Goal: Task Accomplishment & Management: Use online tool/utility

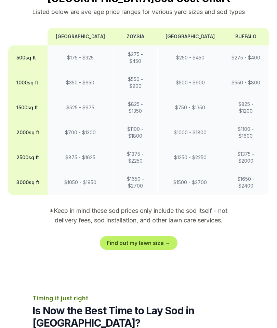
scroll to position [590, 0]
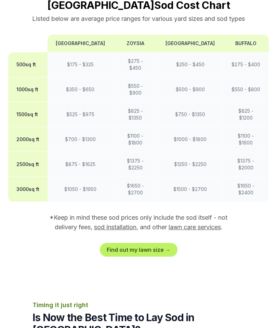
click at [164, 243] on link "Find out my lawn size →" at bounding box center [139, 250] width 78 height 14
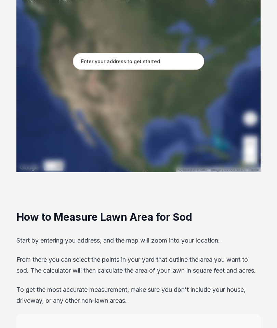
scroll to position [358, 0]
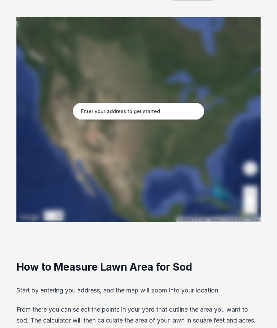
click at [97, 114] on input "text" at bounding box center [138, 111] width 131 height 17
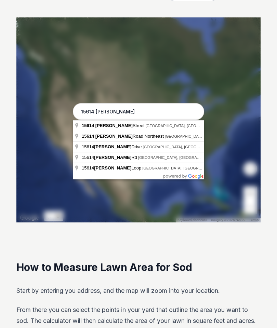
type input "[STREET_ADDRESS][PERSON_NAME]"
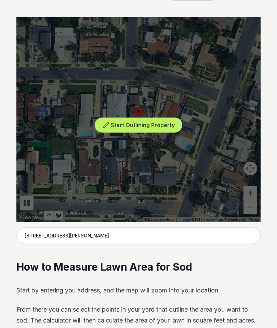
scroll to position [129, 0]
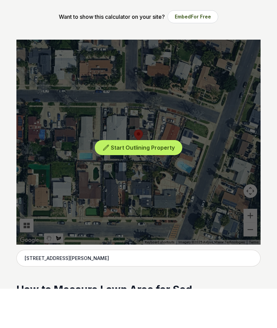
click at [160, 184] on span "Start Outlining Property" at bounding box center [143, 187] width 64 height 7
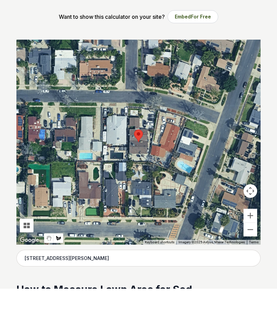
scroll to position [109, 0]
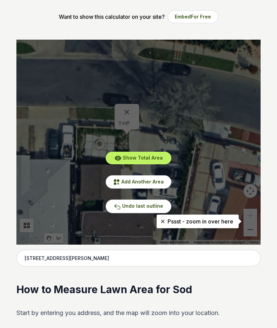
click at [183, 130] on div "Show Total Area Add Another Area Undo last outline" at bounding box center [138, 142] width 244 height 205
click at [192, 182] on div "Show Total Area Add Another Area Undo last outline" at bounding box center [138, 142] width 244 height 205
click at [146, 209] on span "Undo last outline" at bounding box center [142, 206] width 41 height 6
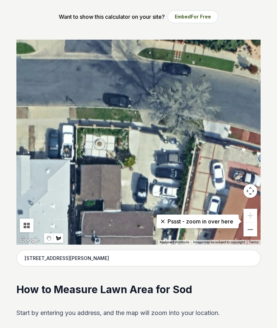
click at [250, 192] on button "Map camera controls" at bounding box center [250, 191] width 14 height 14
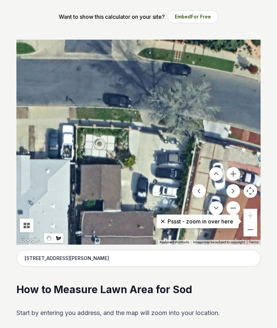
click at [232, 176] on button "Zoom in" at bounding box center [233, 174] width 14 height 14
click at [198, 194] on button "Move left" at bounding box center [199, 191] width 14 height 14
click at [197, 194] on button "Move left" at bounding box center [199, 191] width 14 height 14
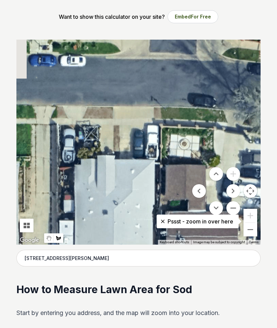
click at [198, 191] on button "Move left" at bounding box center [199, 191] width 14 height 14
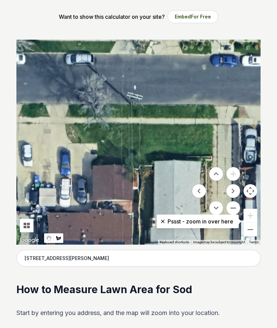
click at [229, 191] on button "Move right" at bounding box center [233, 191] width 14 height 14
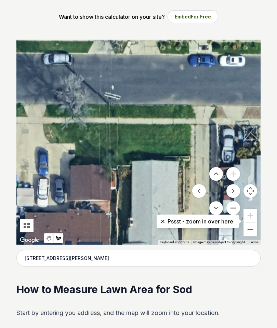
click at [228, 194] on button "Move right" at bounding box center [233, 191] width 14 height 14
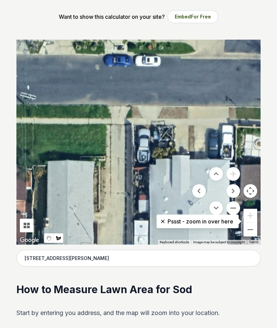
click at [228, 193] on button "Move right" at bounding box center [233, 191] width 14 height 14
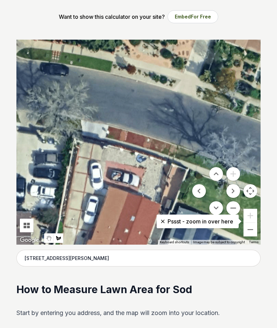
click at [200, 190] on button "Move left" at bounding box center [199, 191] width 14 height 14
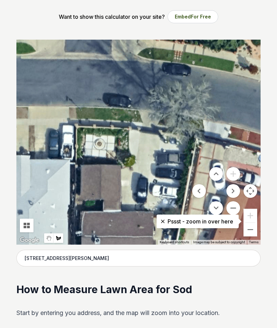
click at [209, 224] on p "Pssst - zoom in over here" at bounding box center [197, 221] width 71 height 8
click at [161, 221] on icon at bounding box center [162, 221] width 3 height 3
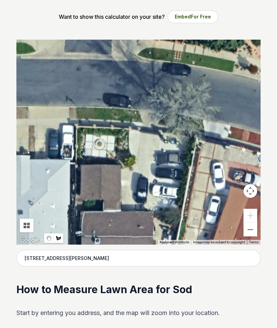
click at [49, 241] on img "Stop drawing" at bounding box center [48, 241] width 5 height 66
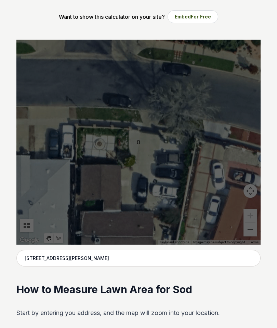
click at [125, 131] on div "0" at bounding box center [138, 142] width 244 height 205
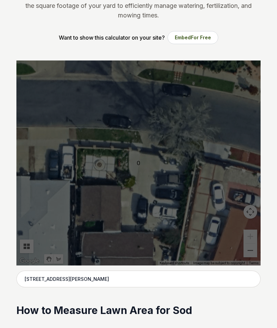
scroll to position [87, 0]
click at [86, 164] on div "0" at bounding box center [138, 163] width 244 height 205
click at [84, 156] on div "0" at bounding box center [138, 163] width 244 height 205
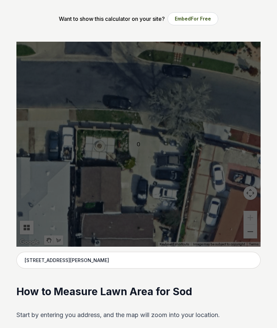
scroll to position [108, 0]
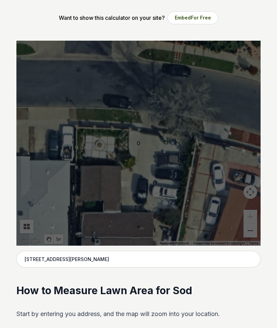
click at [120, 150] on div "0" at bounding box center [138, 143] width 244 height 205
click at [116, 155] on div "0" at bounding box center [138, 143] width 244 height 205
click at [119, 140] on div "0" at bounding box center [138, 143] width 244 height 205
click at [49, 237] on div "0" at bounding box center [138, 143] width 244 height 205
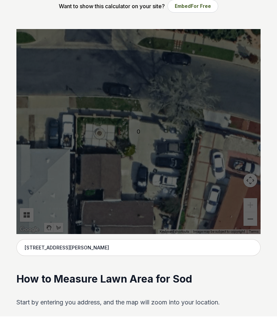
click at [30, 217] on div "0" at bounding box center [138, 143] width 244 height 205
click at [31, 217] on div "0" at bounding box center [138, 143] width 244 height 205
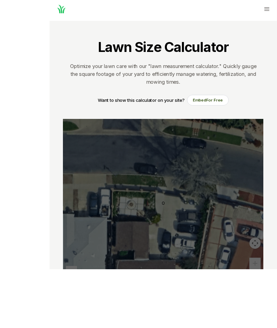
scroll to position [4, 0]
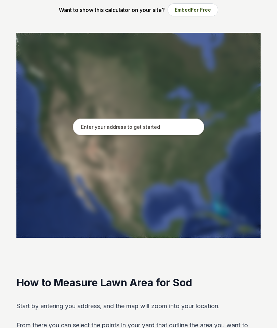
scroll to position [116, 0]
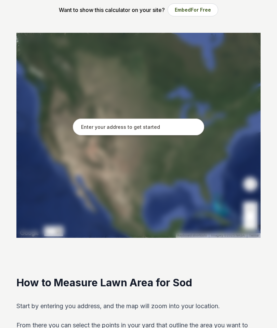
click at [166, 130] on input "text" at bounding box center [138, 127] width 131 height 17
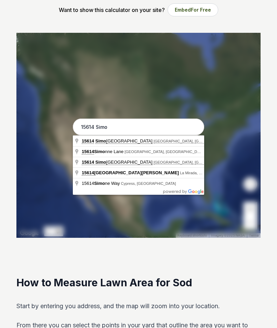
type input "[STREET_ADDRESS][PERSON_NAME]"
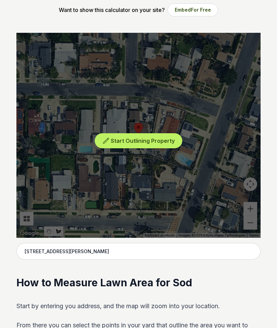
click at [105, 138] on icon at bounding box center [106, 140] width 7 height 7
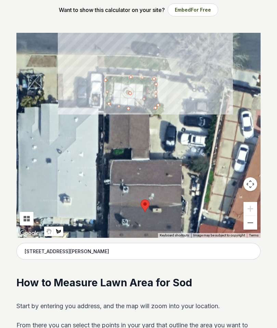
click at [249, 222] on button "Zoom out" at bounding box center [250, 223] width 14 height 14
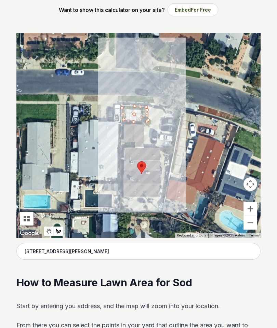
click at [251, 208] on button "Zoom in" at bounding box center [250, 209] width 14 height 14
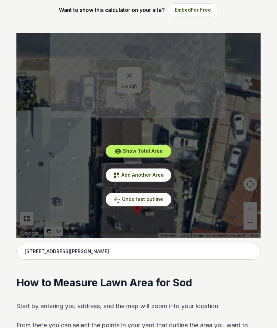
click at [156, 153] on span "Show Total Area" at bounding box center [143, 151] width 40 height 6
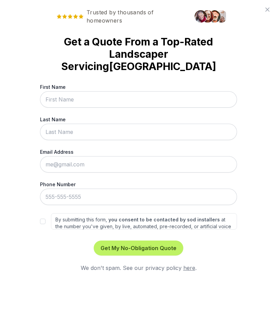
click at [265, 9] on icon at bounding box center [267, 9] width 8 height 8
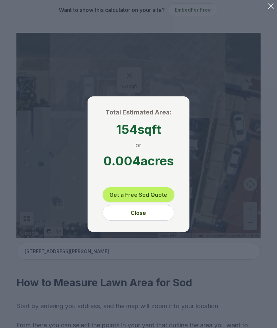
click at [143, 215] on button "Close" at bounding box center [139, 213] width 72 height 16
